Goal: Contribute content

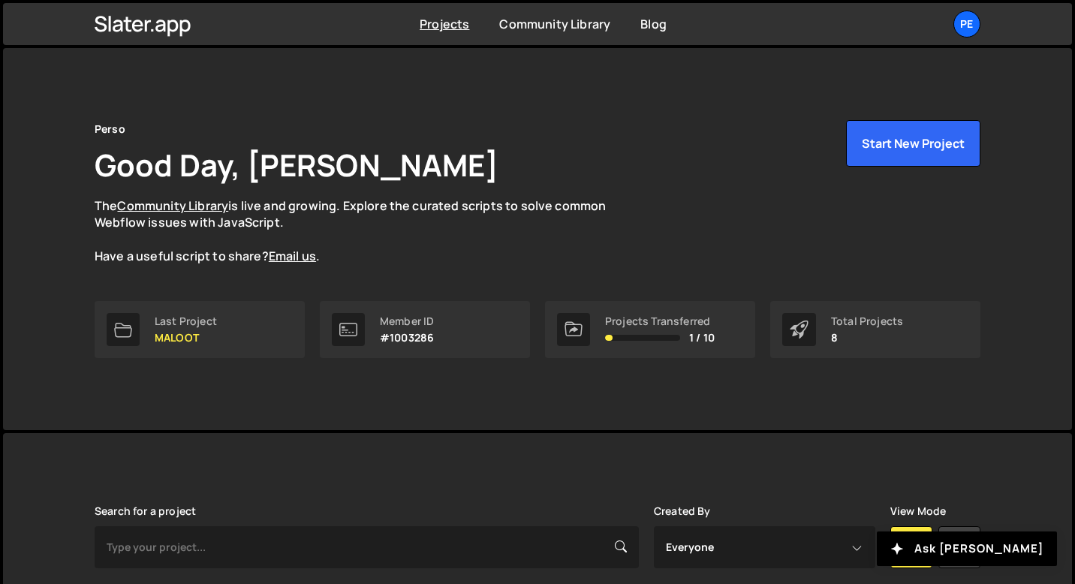
scroll to position [388, 0]
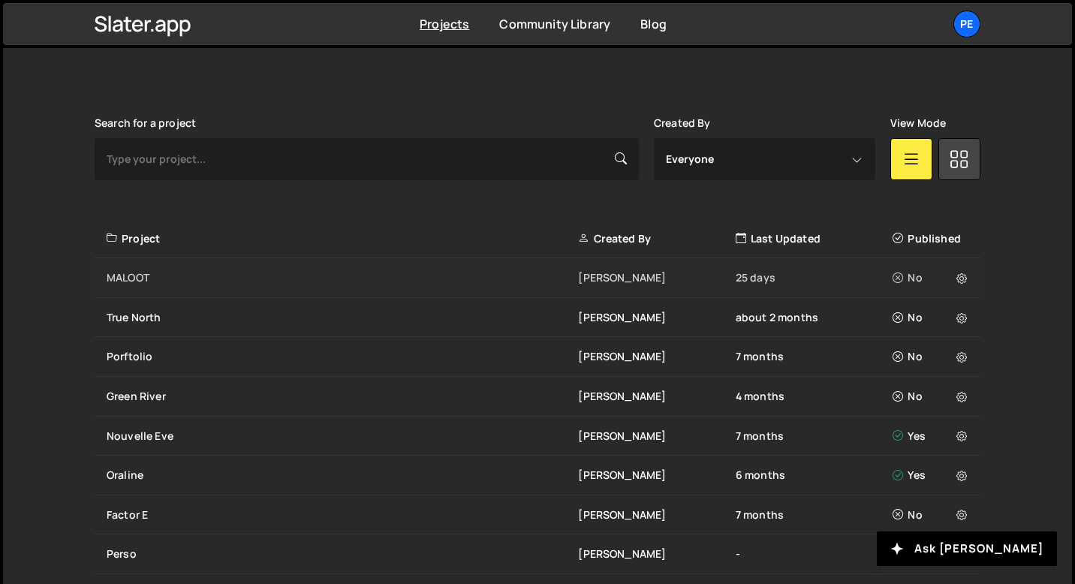
click at [241, 278] on div "MALOOT" at bounding box center [343, 277] width 472 height 15
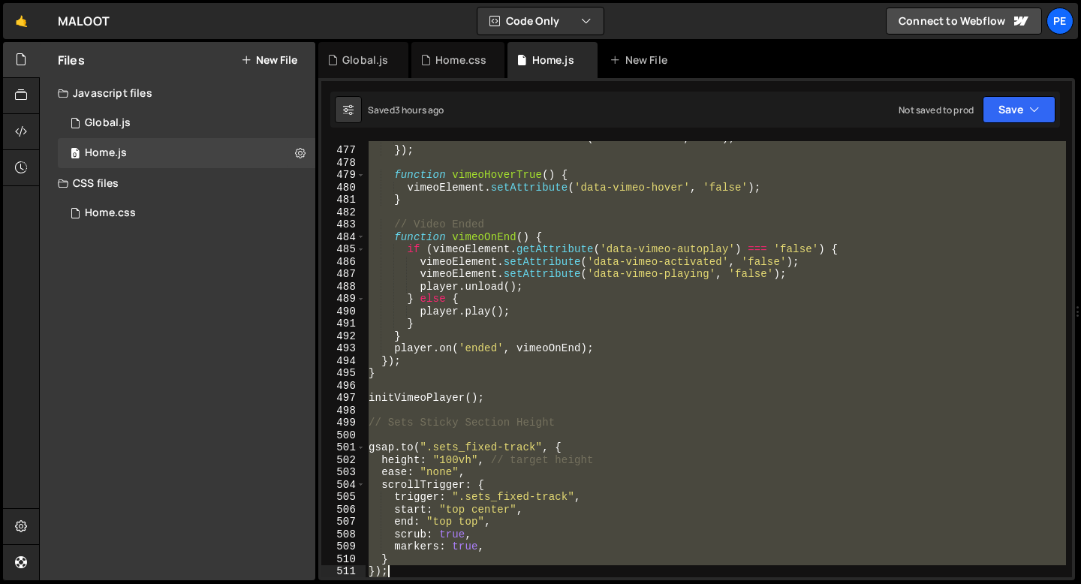
scroll to position [5908, 0]
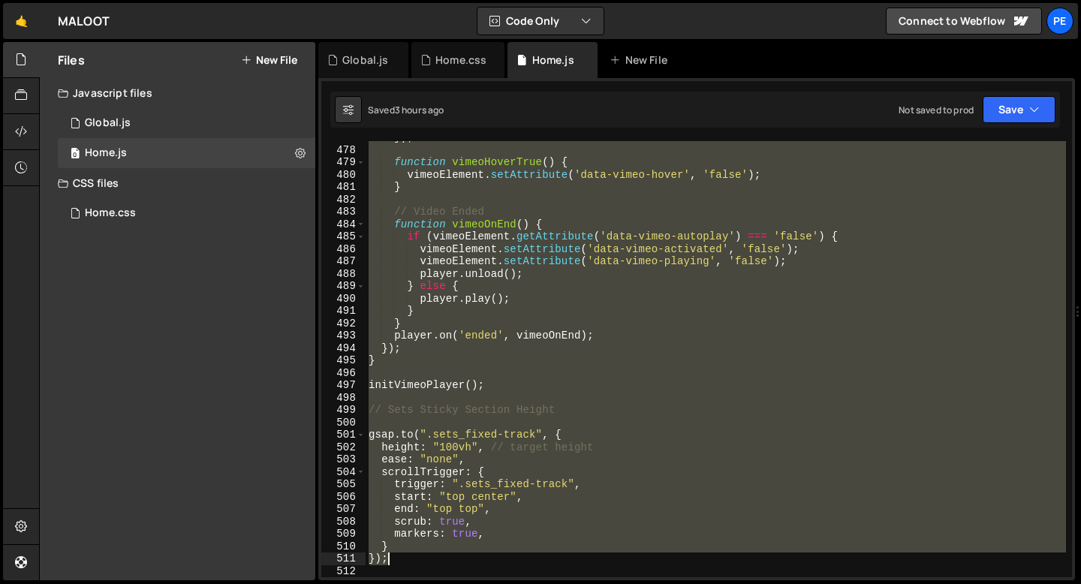
drag, startPoint x: 370, startPoint y: 302, endPoint x: 442, endPoint y: 559, distance: 266.8
click at [442, 559] on div "}) ; function vimeoHoverTrue ( ) { vimeoElement . setAttribute ( 'data-vimeo-ho…" at bounding box center [716, 361] width 701 height 461
click at [484, 385] on div "}) ; function vimeoHoverTrue ( ) { vimeoElement . setAttribute ( 'data-vimeo-ho…" at bounding box center [716, 359] width 701 height 436
type textarea "initVimeoPlayer();"
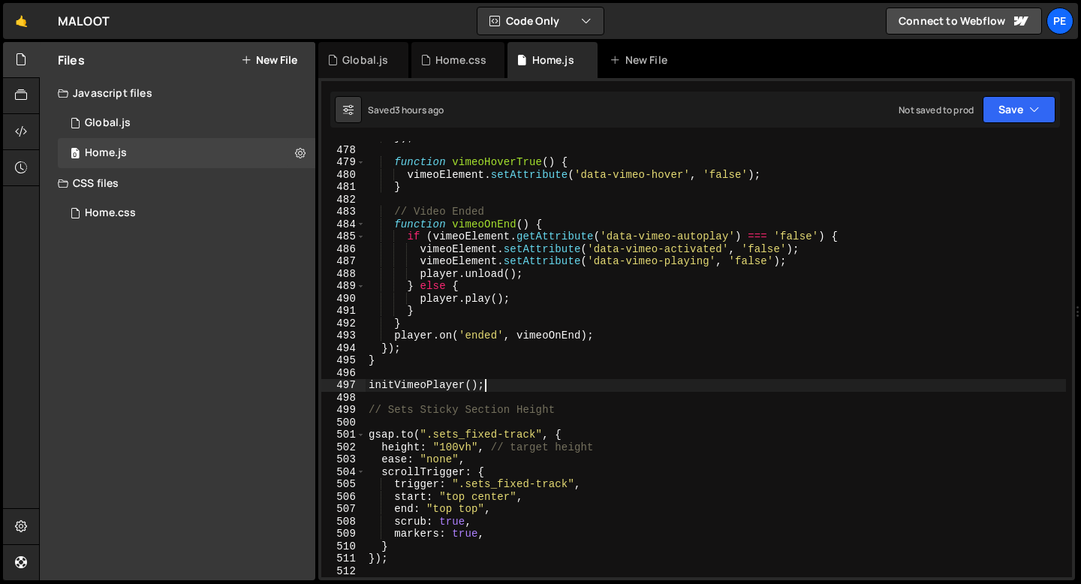
click at [394, 423] on div "}) ; function vimeoHoverTrue ( ) { vimeoElement . setAttribute ( 'data-vimeo-ho…" at bounding box center [716, 361] width 701 height 461
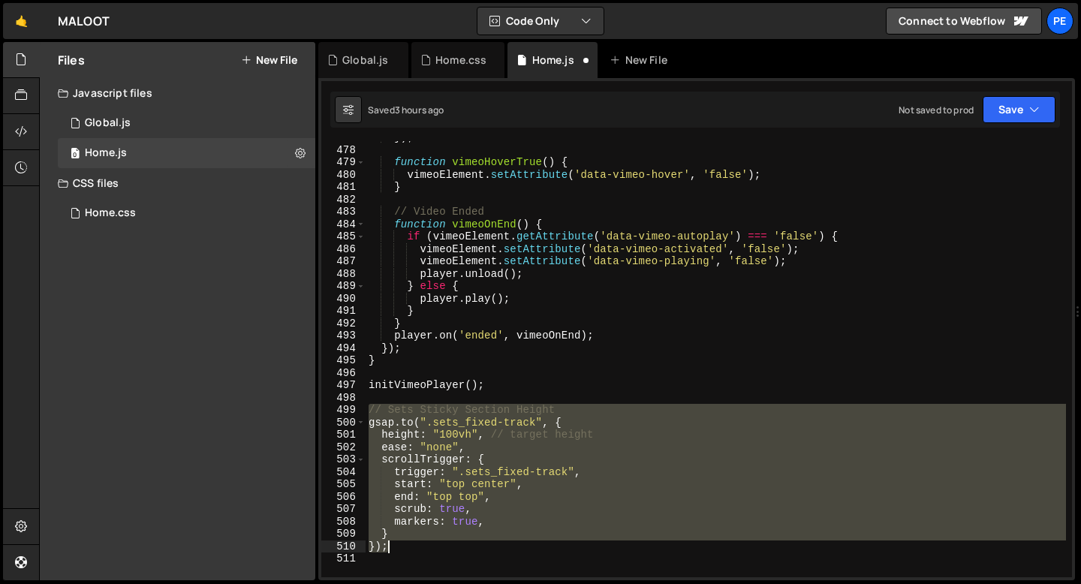
drag, startPoint x: 368, startPoint y: 410, endPoint x: 409, endPoint y: 551, distance: 146.9
click at [409, 550] on div "}) ; function vimeoHoverTrue ( ) { vimeoElement . setAttribute ( 'data-vimeo-ho…" at bounding box center [716, 361] width 701 height 461
type textarea "} });"
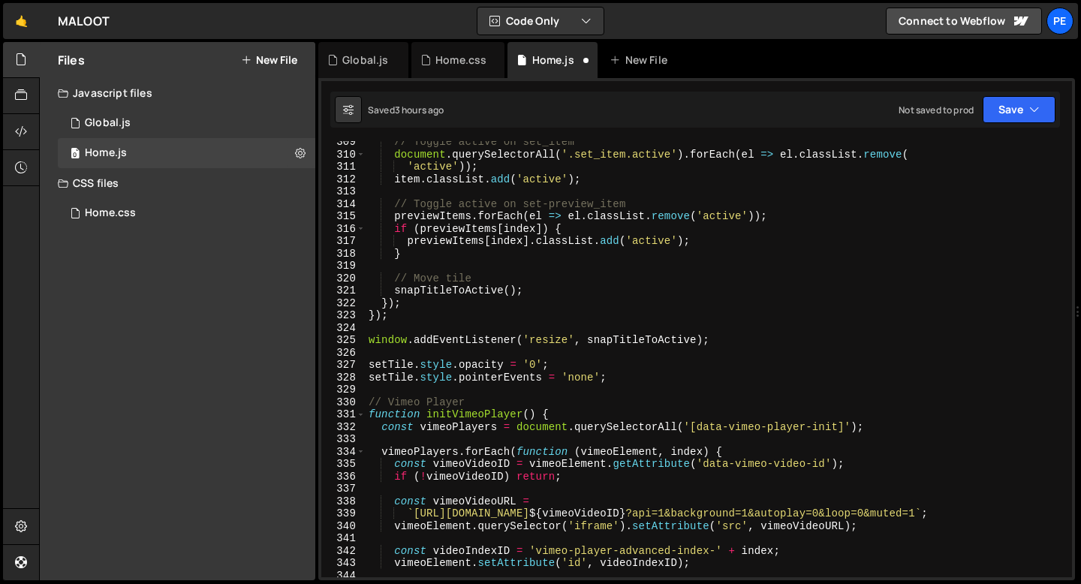
scroll to position [3819, 0]
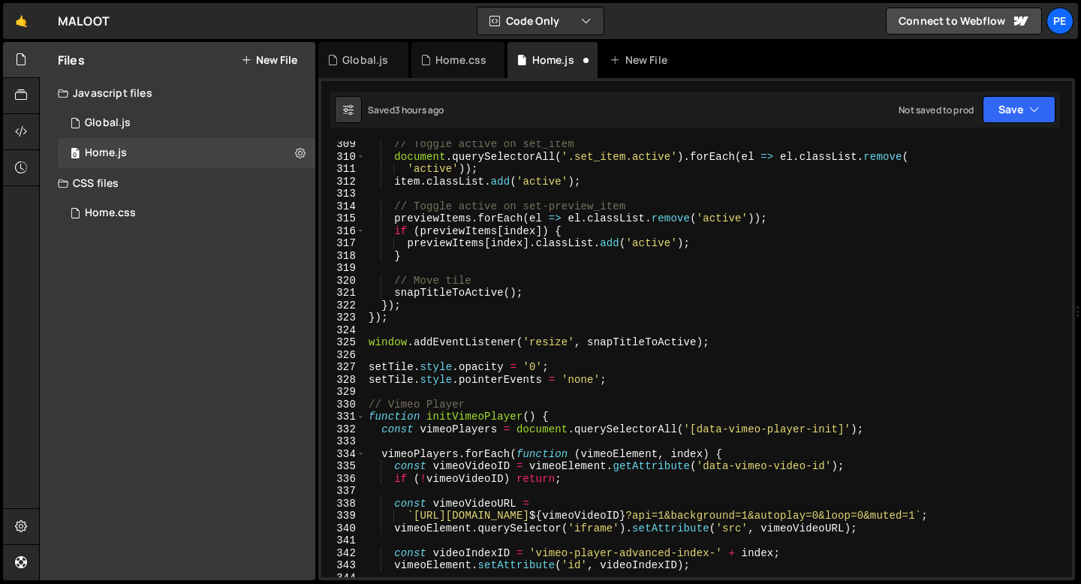
click at [635, 381] on div "// Toggle active on set_item document . querySelectorAll ( '.set_item.active' )…" at bounding box center [716, 368] width 701 height 461
type textarea "setTile.style.pointerEvents = 'none';"
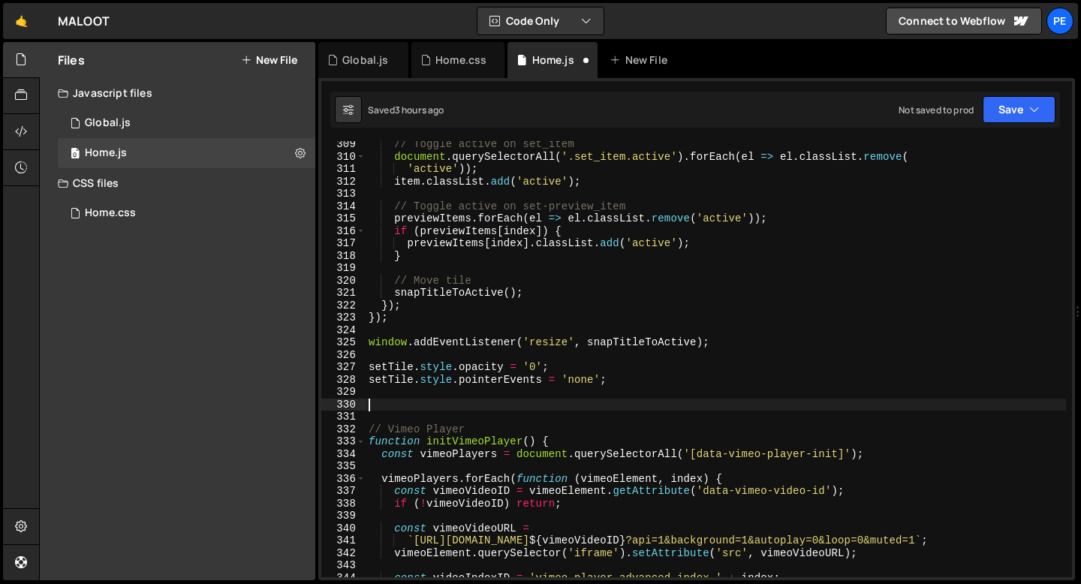
paste textarea "});"
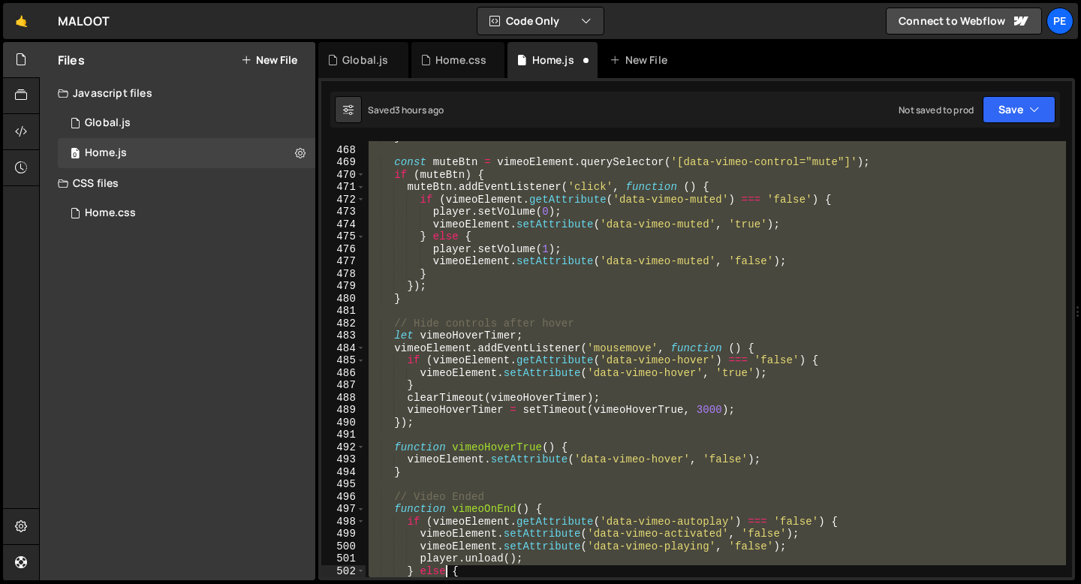
scroll to position [5920, 0]
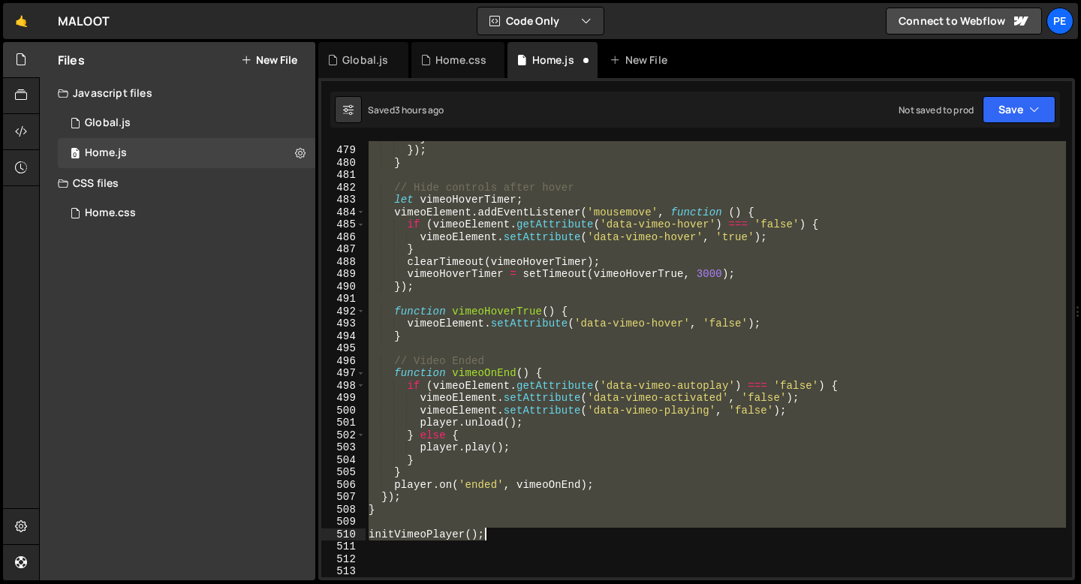
drag, startPoint x: 371, startPoint y: 435, endPoint x: 492, endPoint y: 540, distance: 160.2
click at [492, 540] on div "} }) ; } // Hide controls after hover let vimeoHoverTimer ; vimeoElement . addE…" at bounding box center [716, 361] width 701 height 461
type textarea "initVimeoPlayer();"
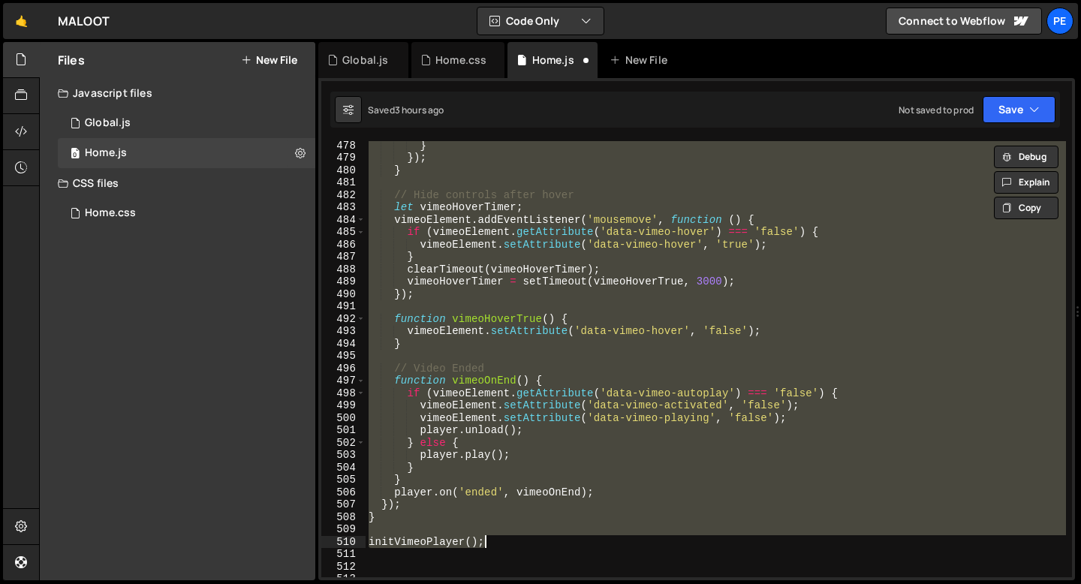
paste textarea
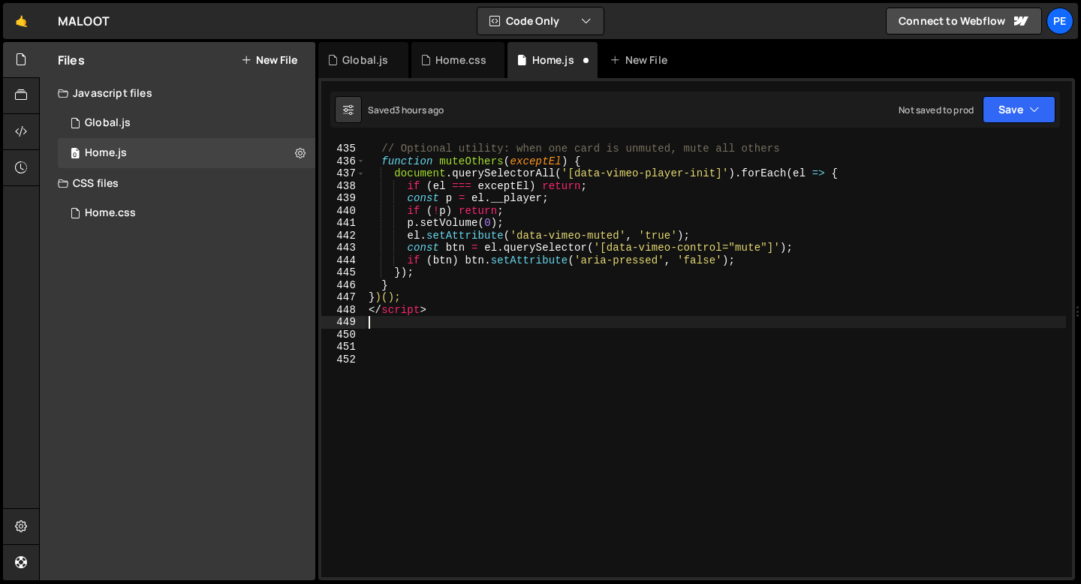
click at [441, 310] on div "// Optional utility: when one card is unmuted, mute all others function muteOth…" at bounding box center [716, 360] width 701 height 461
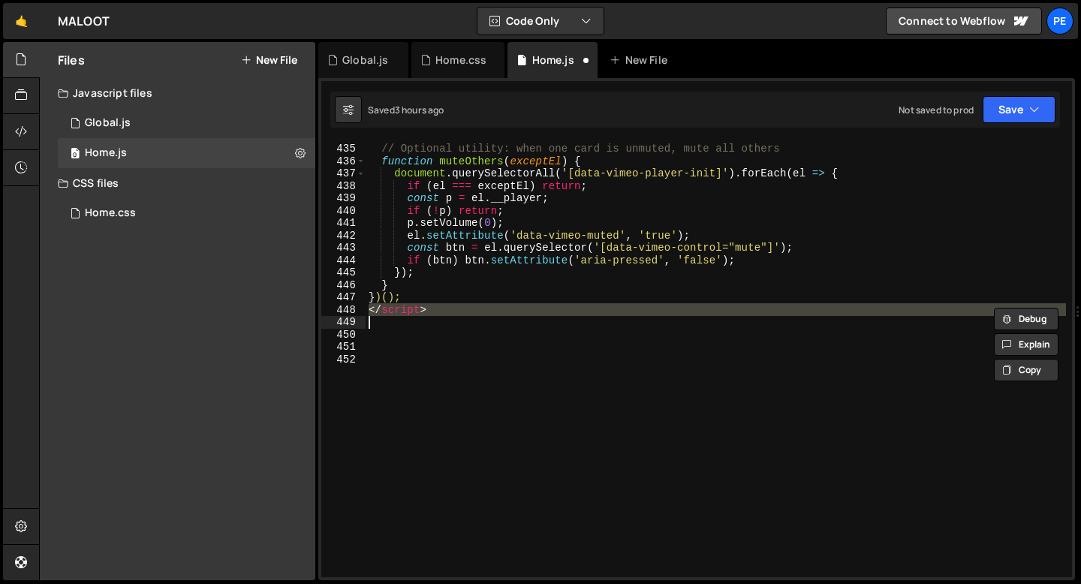
click at [441, 310] on div "// Optional utility: when one card is unmuted, mute all others function muteOth…" at bounding box center [716, 360] width 701 height 461
type textarea "</script>"
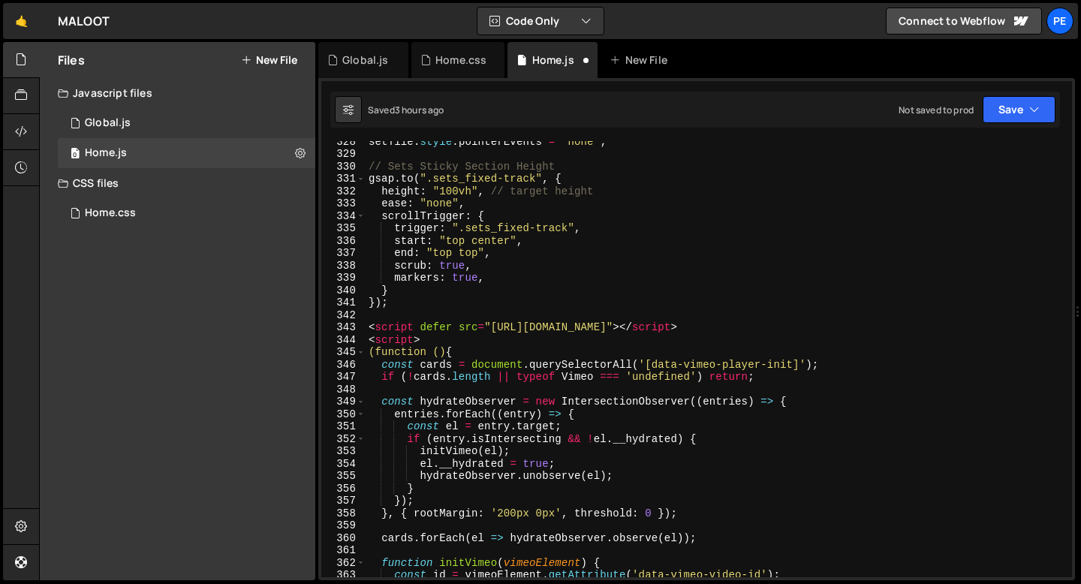
scroll to position [4052, 0]
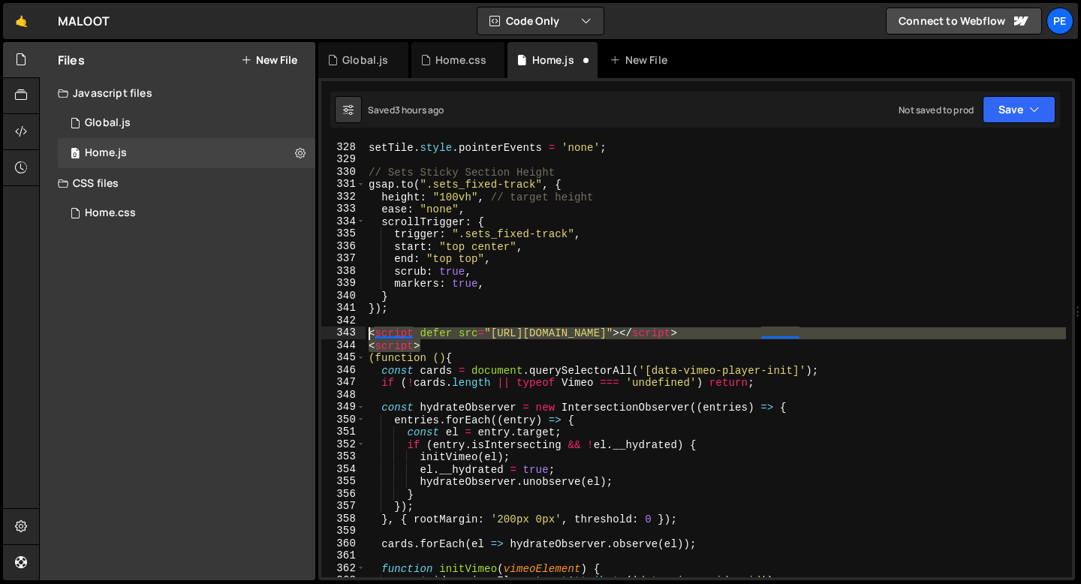
drag, startPoint x: 437, startPoint y: 342, endPoint x: 364, endPoint y: 332, distance: 73.5
click at [365, 332] on div "328 329 330 331 332 333 334 335 336 337 338 339 340 341 342 343 344 345 346 347…" at bounding box center [696, 359] width 751 height 436
type textarea "<script defer src="https://player.vimeo.com/api/player.js"></script> <script>"
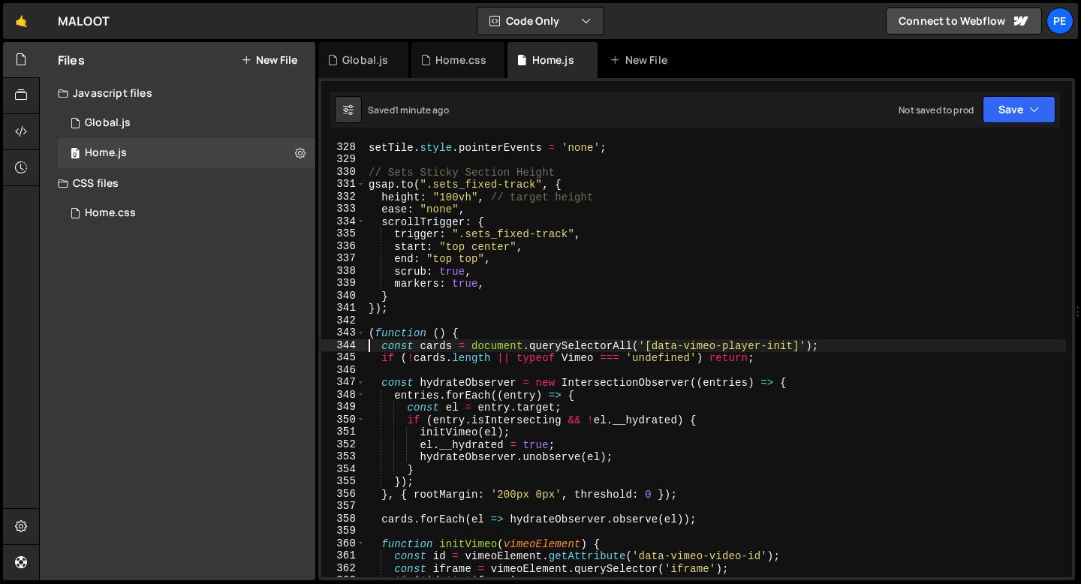
click at [454, 305] on div "setTile . style . pointerEvents = 'none' ; // Sets Sticky Section Height gsap .…" at bounding box center [716, 371] width 701 height 461
type textarea "});"
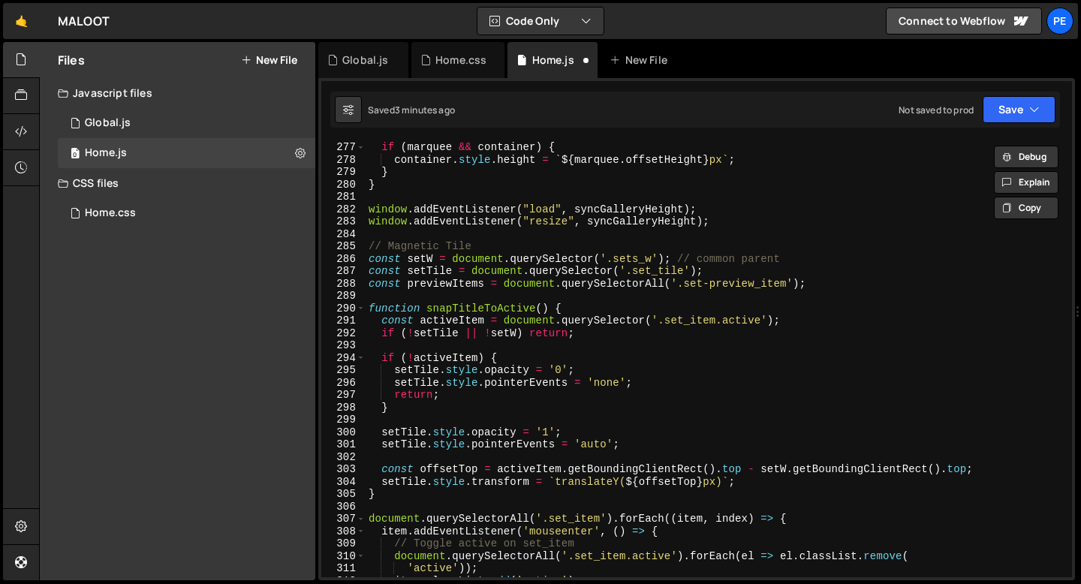
scroll to position [3441, 0]
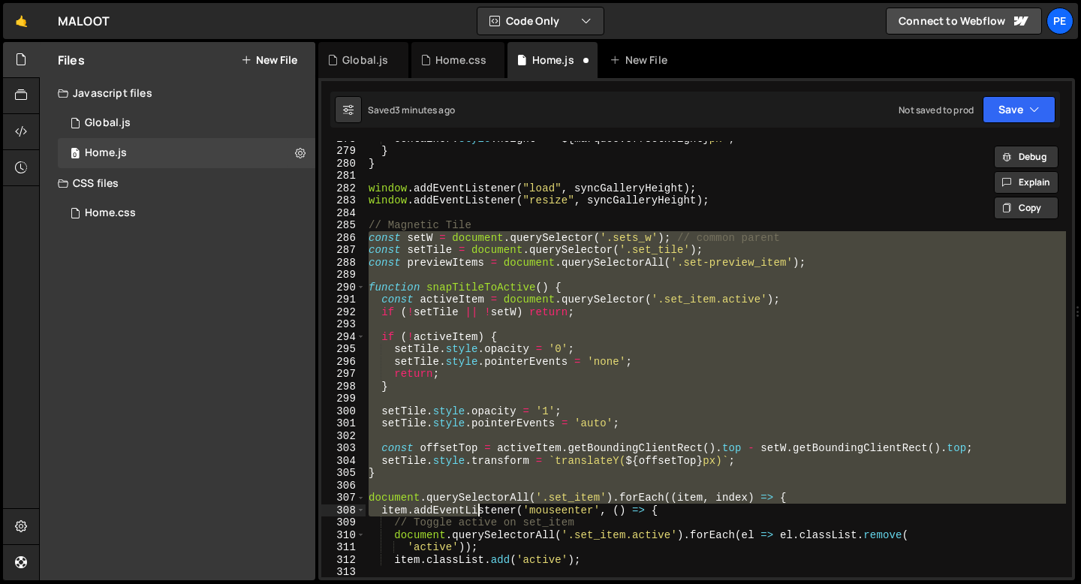
drag, startPoint x: 370, startPoint y: 239, endPoint x: 480, endPoint y: 514, distance: 296.6
click at [480, 514] on div "container . style . height = ` ${ marquee . offsetHeight } px ` ; } } window . …" at bounding box center [716, 362] width 701 height 461
type textarea "document.querySelectorAll('.set_item').forEach((item, index) => { item.addEvent…"
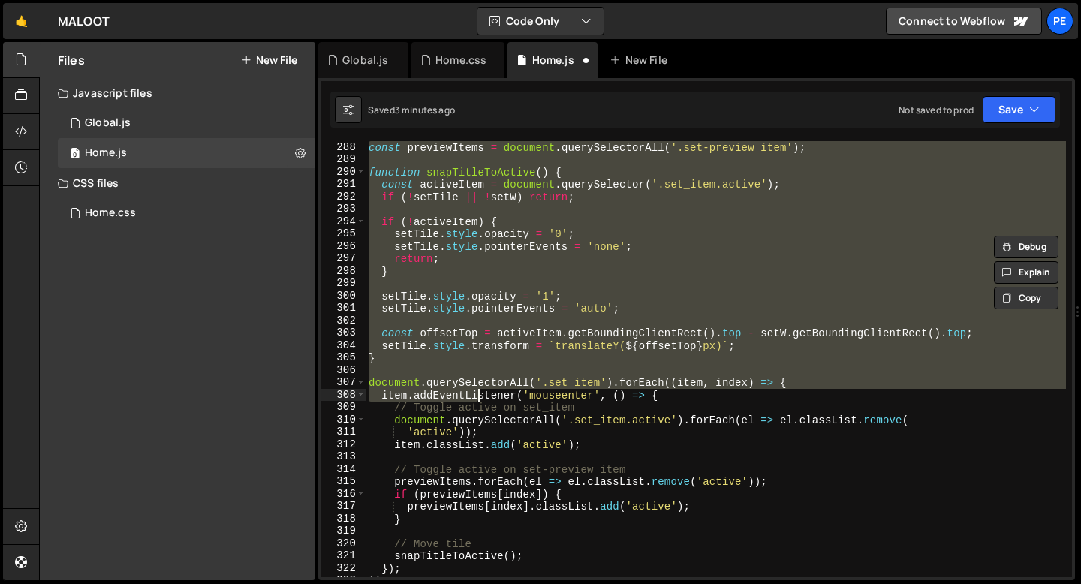
scroll to position [3575, 0]
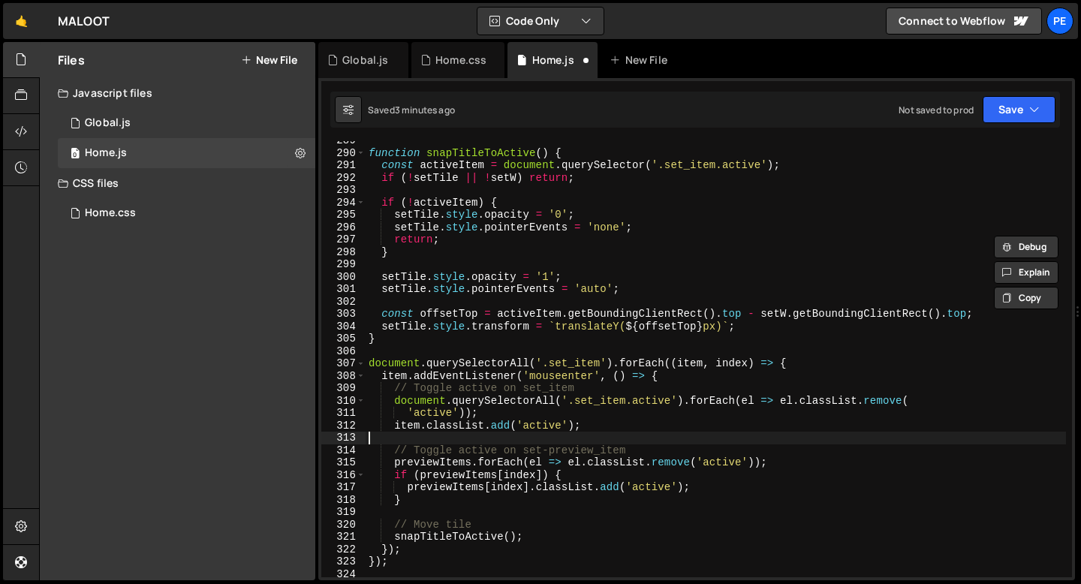
click at [533, 436] on div "function snapTitleToActive ( ) { const activeItem = document . querySelector ( …" at bounding box center [716, 364] width 701 height 461
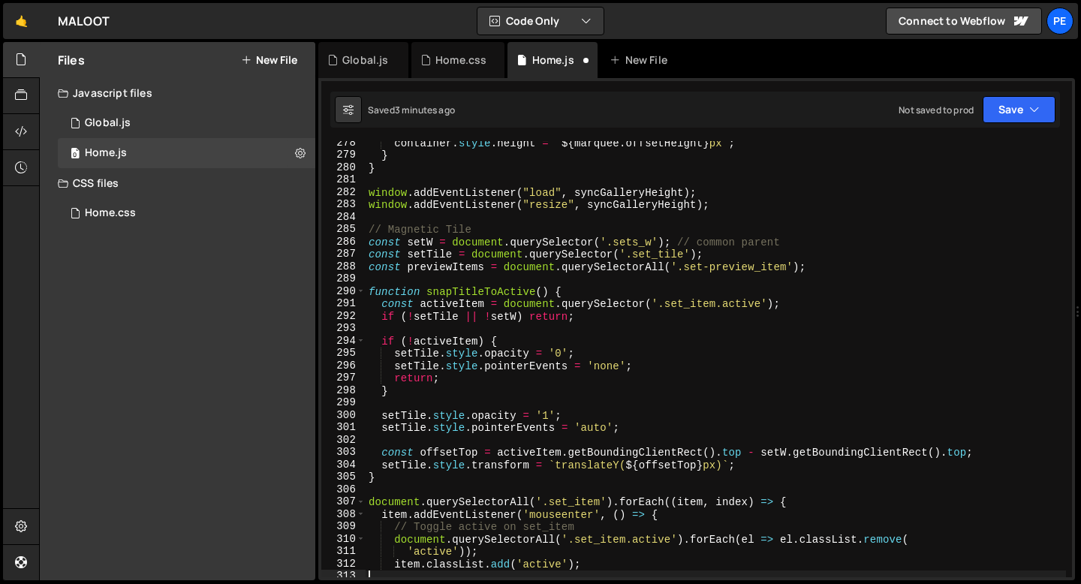
scroll to position [3460, 0]
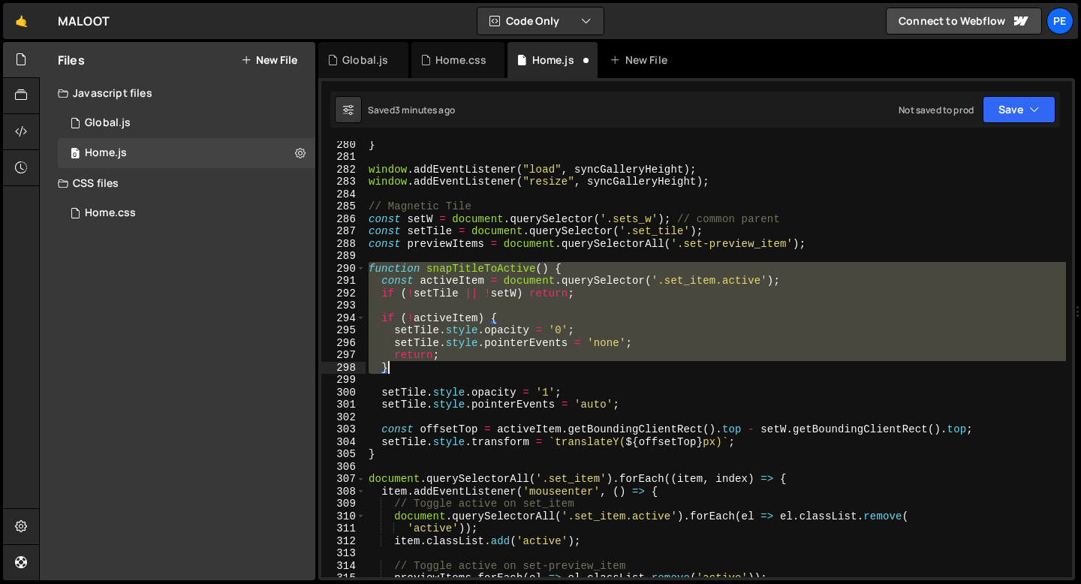
drag, startPoint x: 370, startPoint y: 267, endPoint x: 484, endPoint y: 367, distance: 152.2
click at [486, 369] on div "} window . addEventListener ( "load" , syncGalleryHeight ) ; window . addEventL…" at bounding box center [716, 368] width 701 height 461
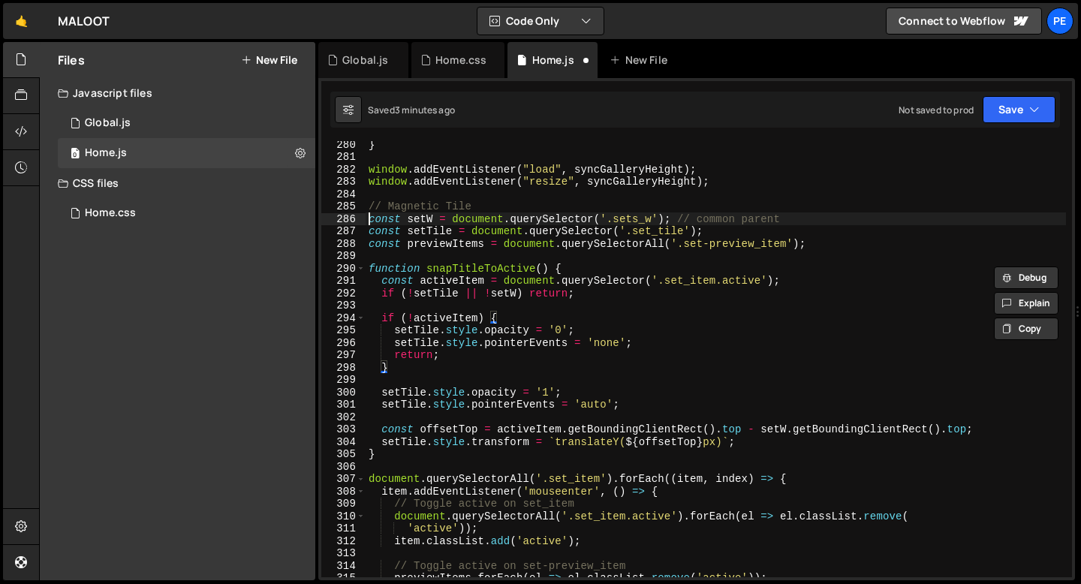
click at [370, 219] on div "} window . addEventListener ( "load" , syncGalleryHeight ) ; window . addEventL…" at bounding box center [716, 368] width 701 height 461
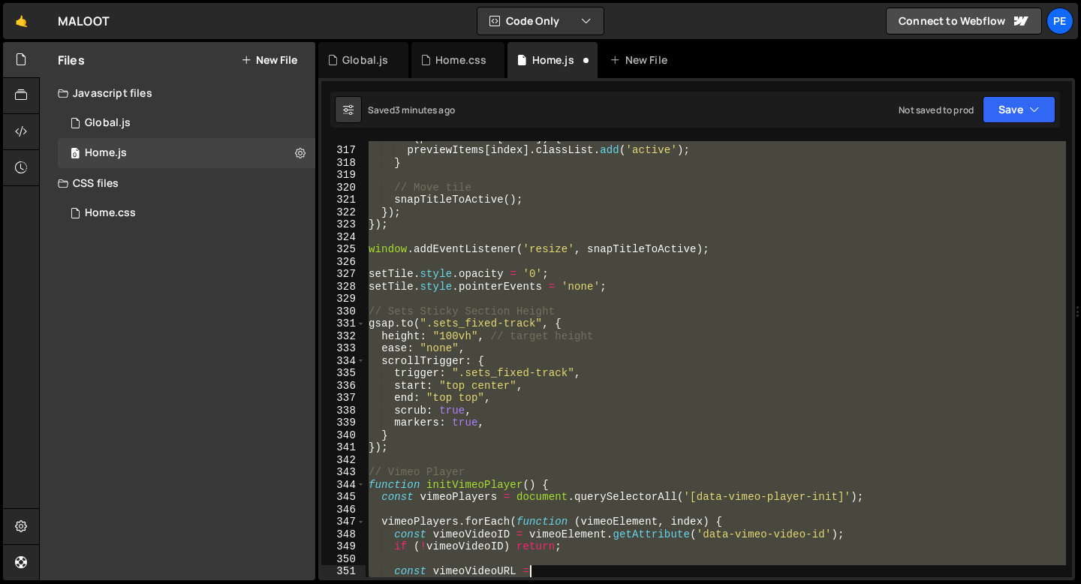
scroll to position [3987, 0]
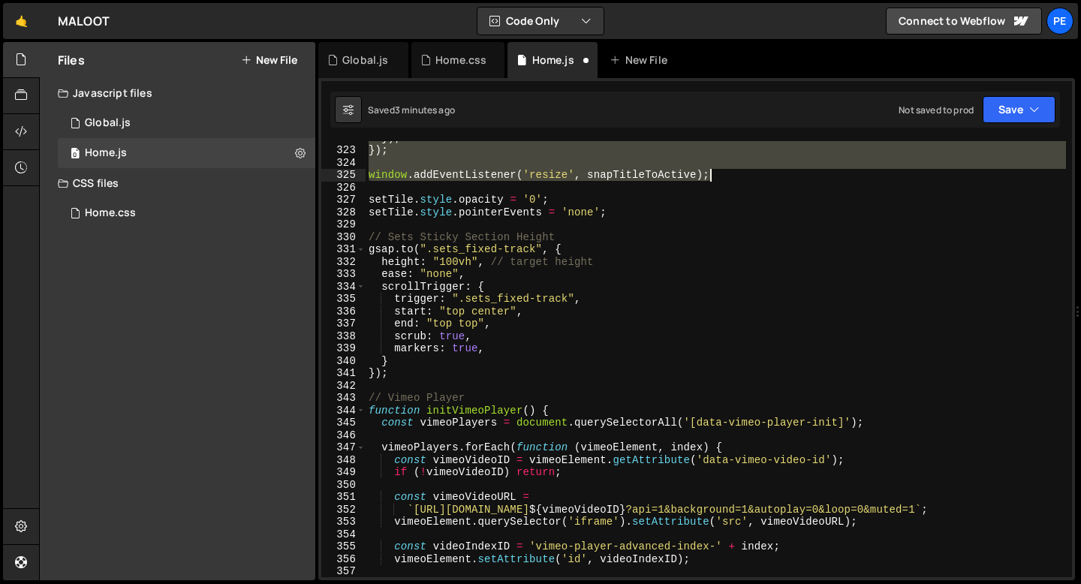
drag, startPoint x: 370, startPoint y: 219, endPoint x: 780, endPoint y: 173, distance: 412.6
click at [781, 173] on div "}) ; }) ; window . addEventListener ( 'resize' , snapTitleToActive ) ; setTile …" at bounding box center [716, 361] width 701 height 461
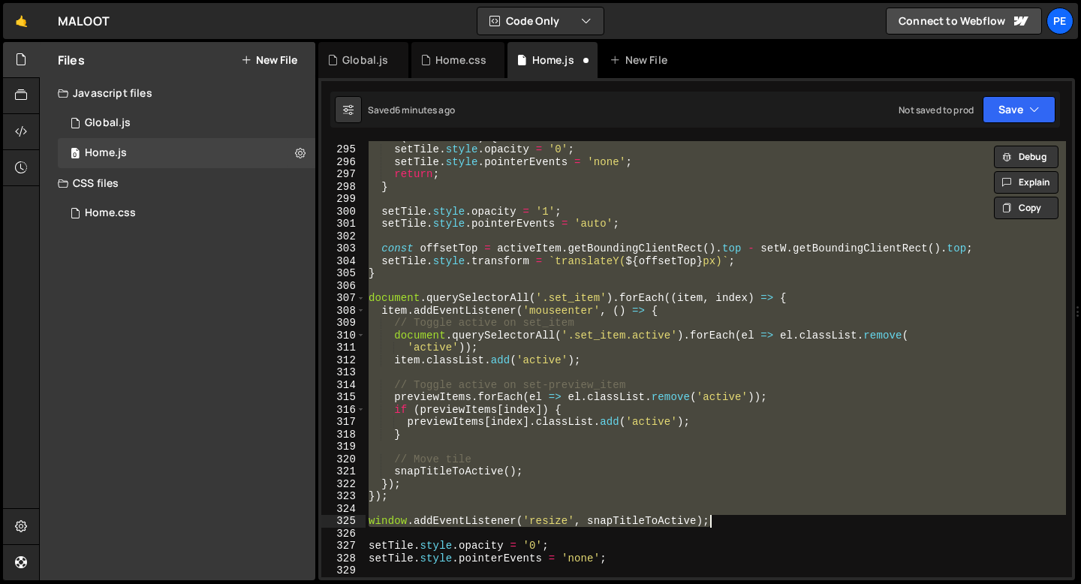
scroll to position [3641, 0]
click at [578, 397] on div "if ( ! activeItem ) { setTile . style . opacity = '0' ; setTile . style . point…" at bounding box center [716, 359] width 701 height 436
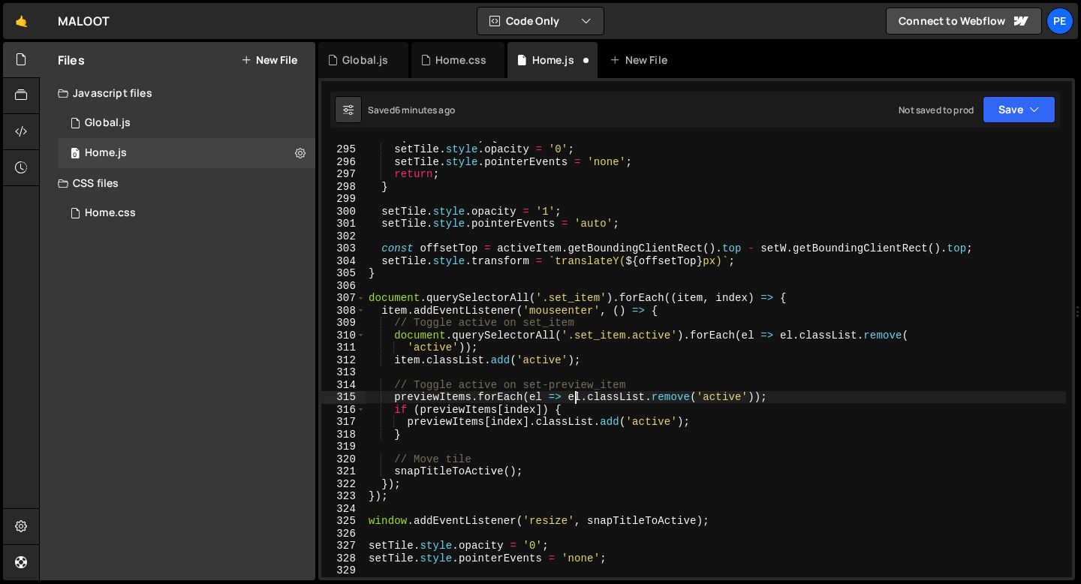
click at [707, 425] on div "if ( ! activeItem ) { setTile . style . opacity = '0' ; setTile . style . point…" at bounding box center [716, 361] width 701 height 461
type textarea "previewItems[index].classList.add('active');"
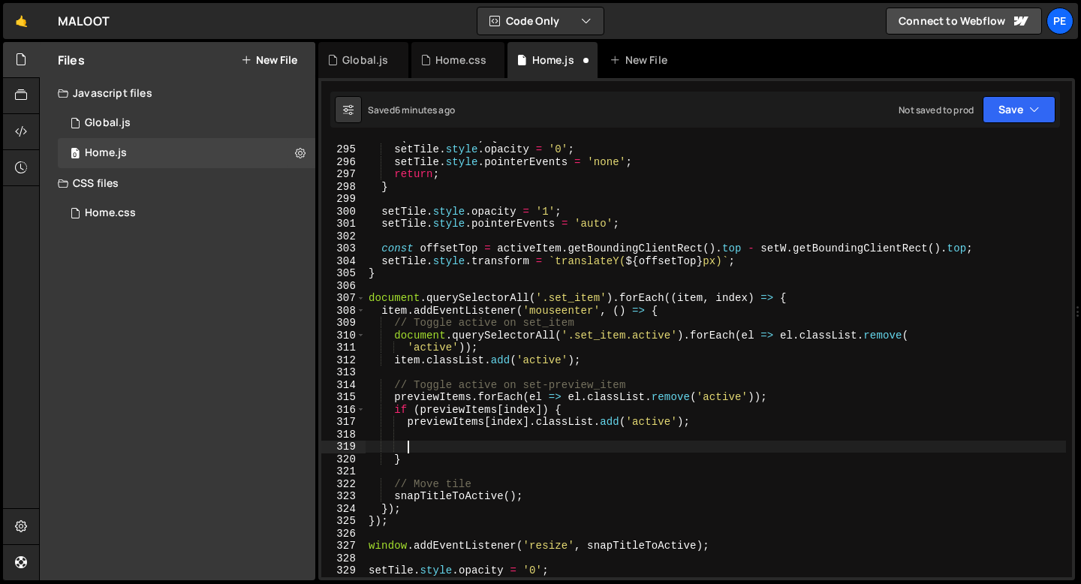
paste textarea "});"
type textarea "});"
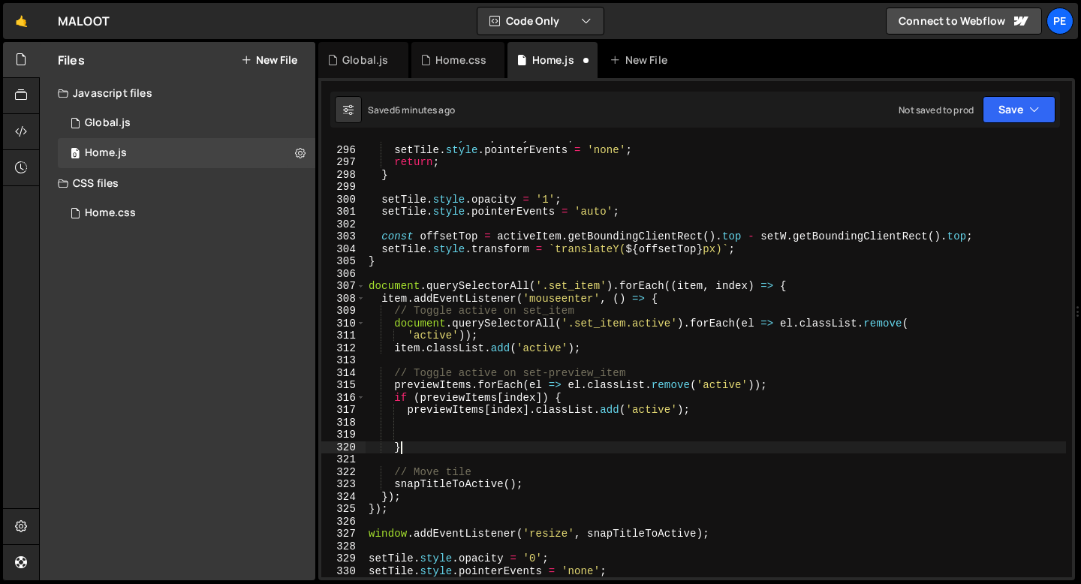
click at [424, 448] on div "setTile . style . opacity = '0' ; setTile . style . pointerEvents = 'none' ; re…" at bounding box center [716, 361] width 701 height 461
type textarea "}"
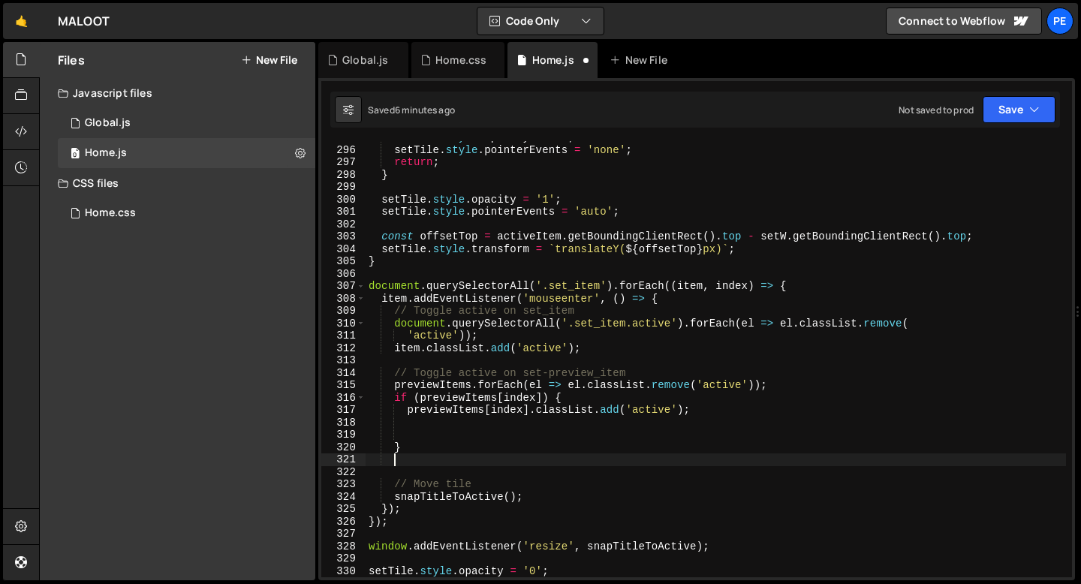
scroll to position [0, 1]
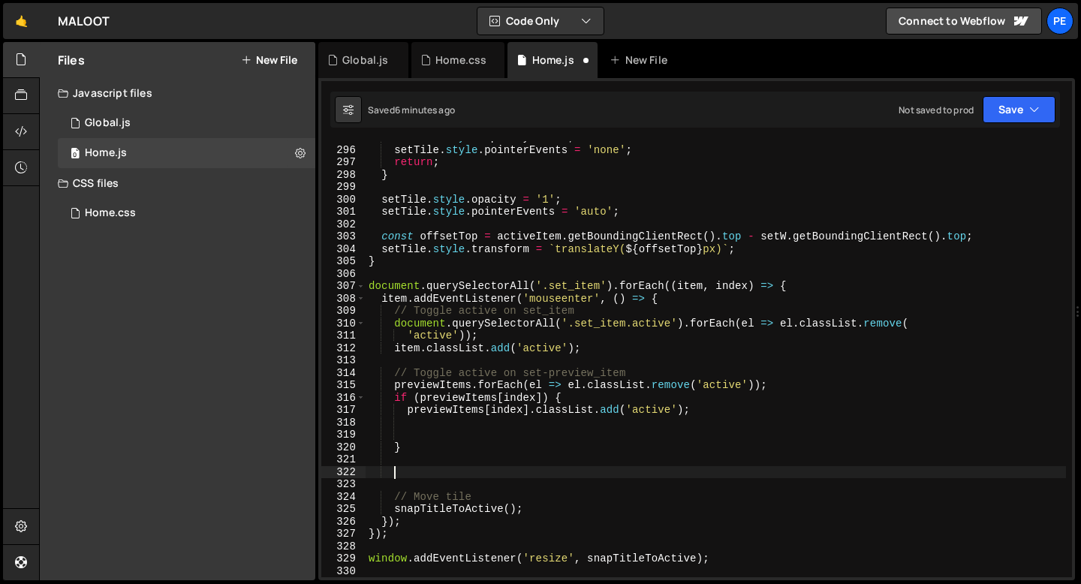
paste textarea "});"
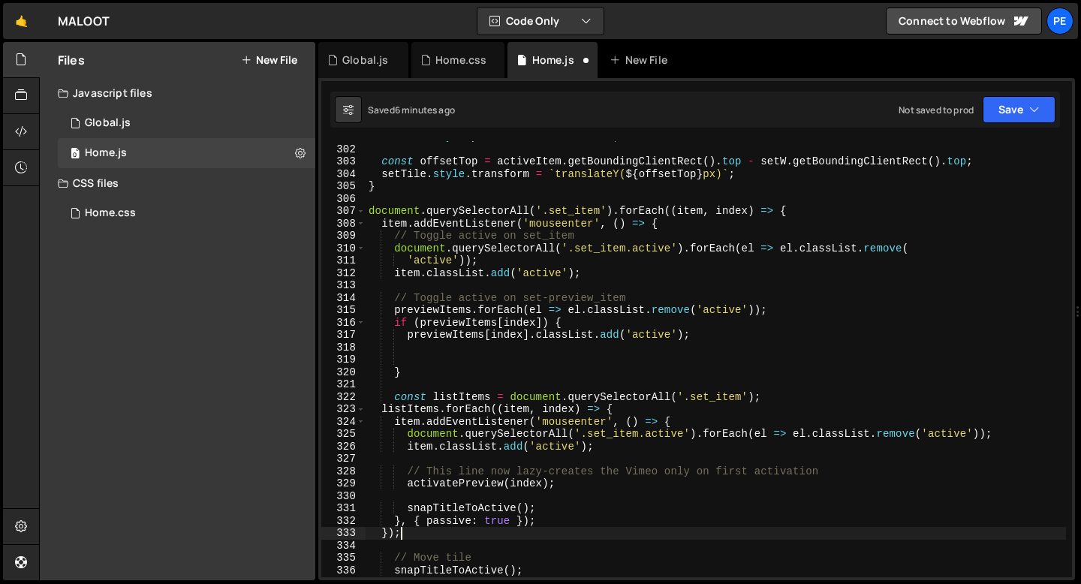
scroll to position [3728, 0]
type textarea "});"
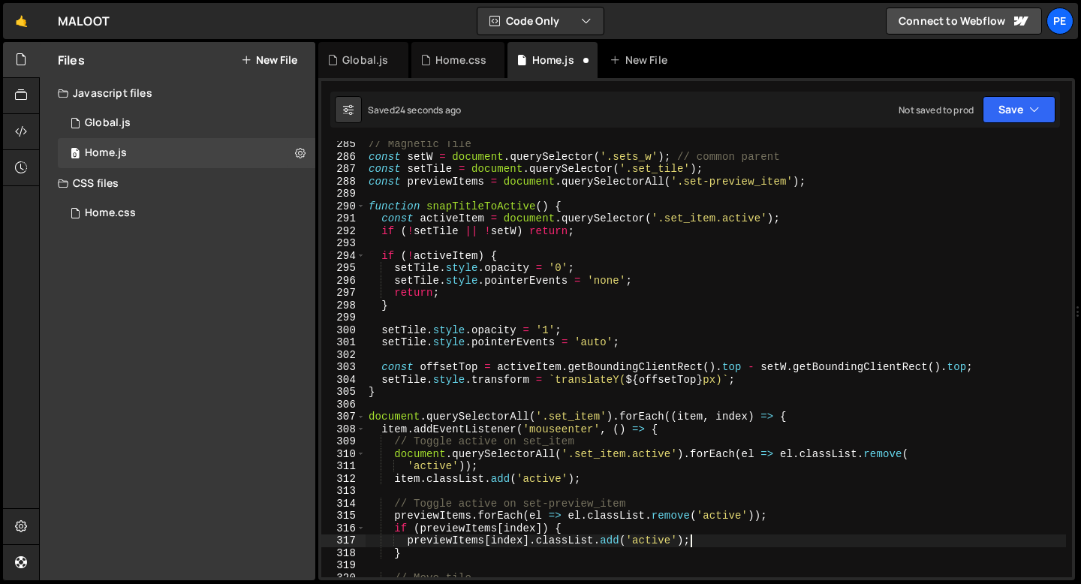
scroll to position [3465, 0]
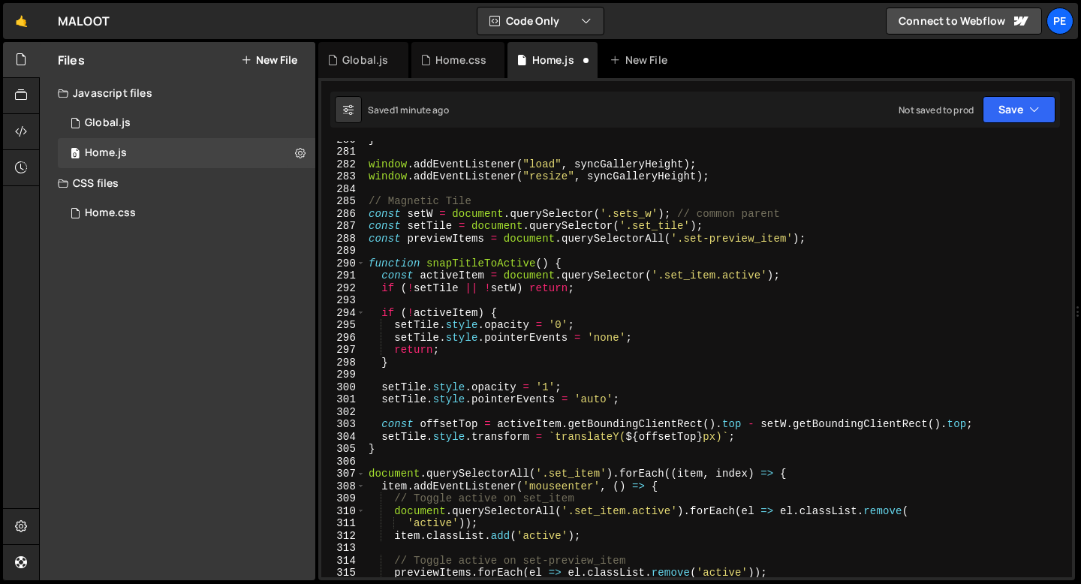
click at [370, 214] on div "} window . addEventListener ( "load" , syncGalleryHeight ) ; window . addEventL…" at bounding box center [716, 363] width 701 height 461
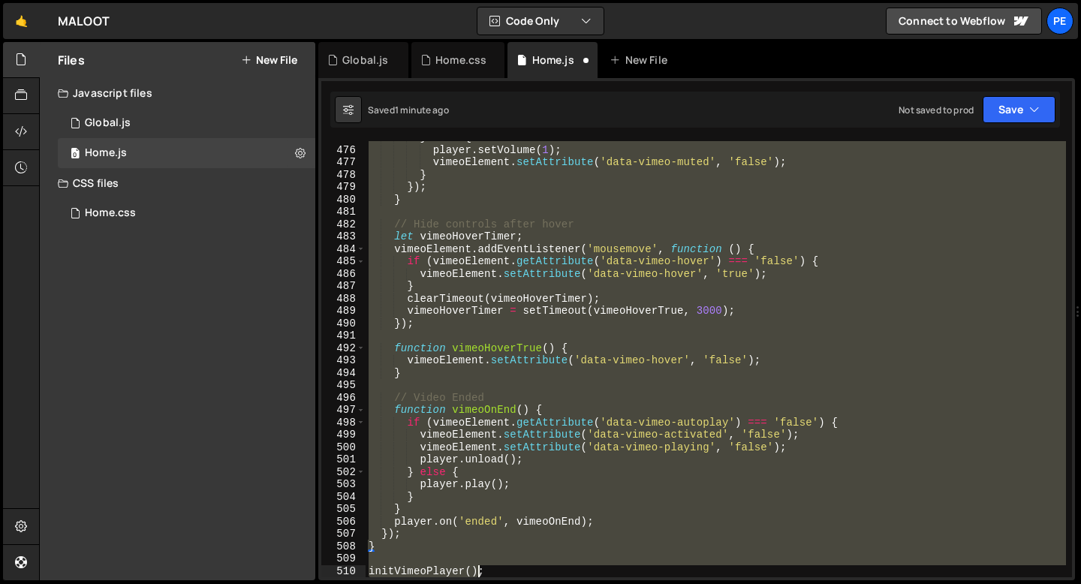
scroll to position [5920, 0]
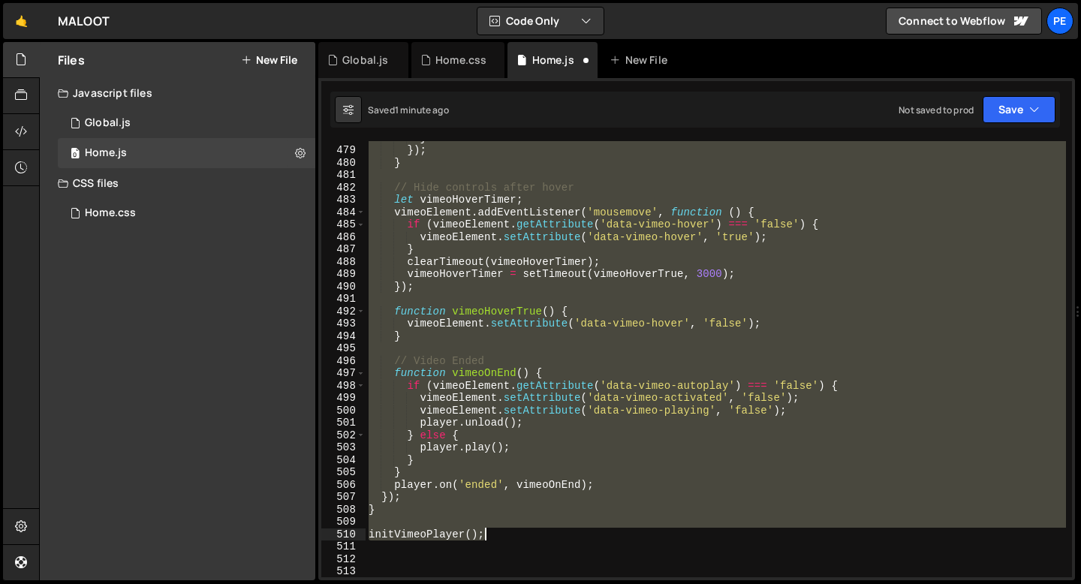
drag, startPoint x: 370, startPoint y: 256, endPoint x: 495, endPoint y: 532, distance: 302.5
click at [495, 532] on div "} }) ; } // Hide controls after hover let vimeoHoverTimer ; vimeoElement . addE…" at bounding box center [716, 361] width 701 height 461
type textarea "initVimeoPlayer();"
paste textarea
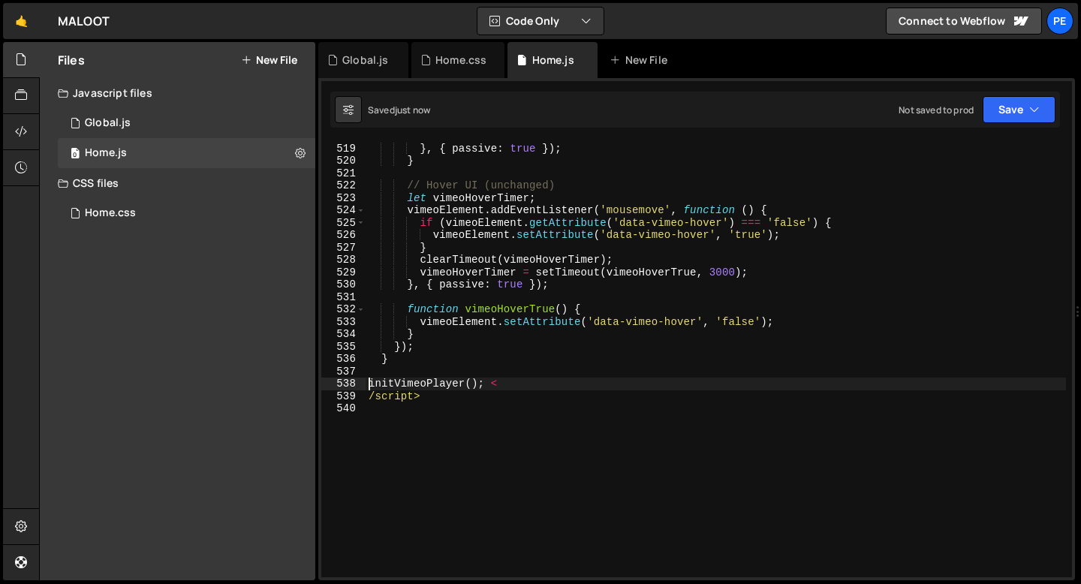
scroll to position [6479, 0]
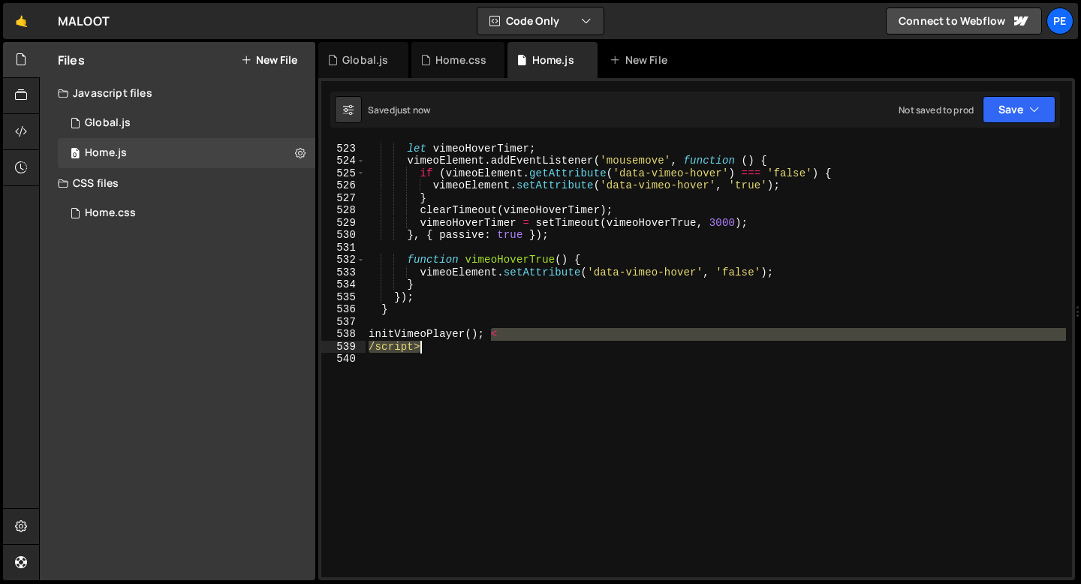
drag, startPoint x: 490, startPoint y: 336, endPoint x: 494, endPoint y: 353, distance: 17.7
click at [494, 353] on div "// Hover UI (unchanged) let vimeoHoverTimer ; vimeoElement . addEventListener (…" at bounding box center [716, 360] width 701 height 461
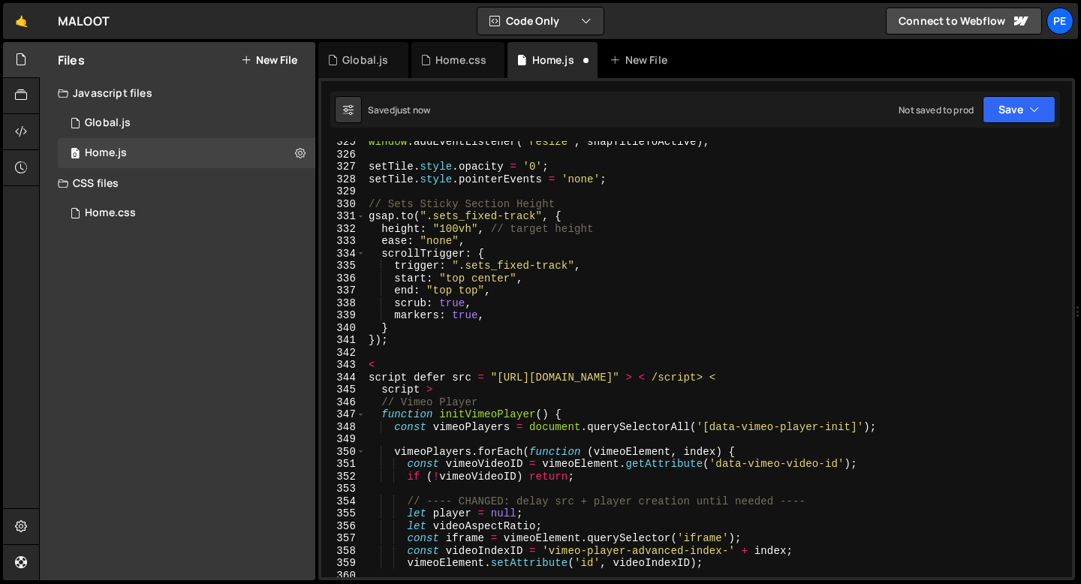
scroll to position [3971, 0]
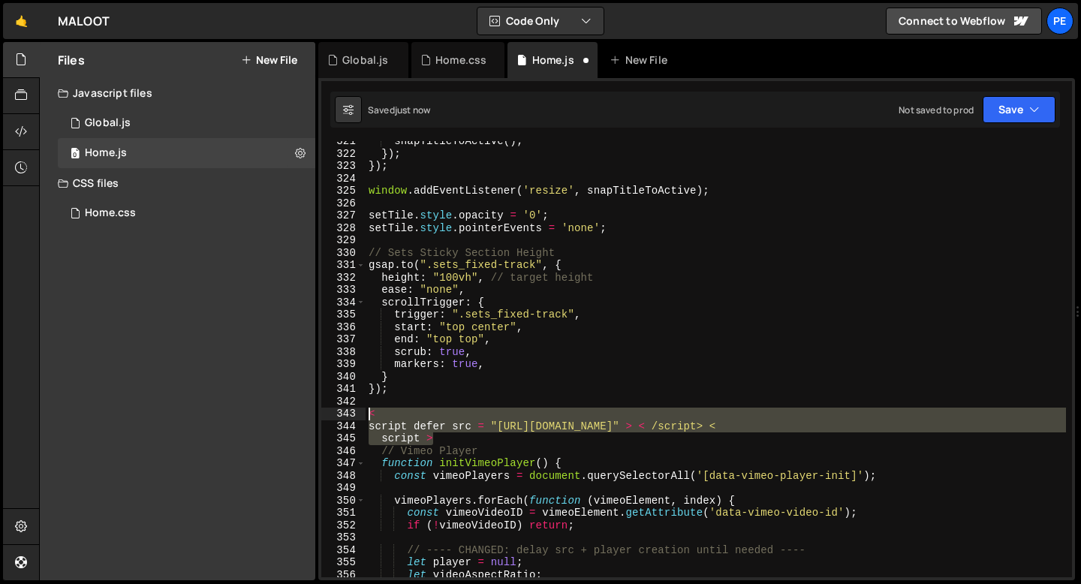
drag, startPoint x: 439, startPoint y: 441, endPoint x: 362, endPoint y: 418, distance: 80.6
click at [362, 418] on div "initVimeoPlayer(); 321 322 323 324 325 326 327 328 329 330 331 332 333 334 335 …" at bounding box center [696, 359] width 751 height 436
type textarea "< script defer src = "https://player.vimeo.com/api/player.js" > < /script> <"
